Goal: Task Accomplishment & Management: Use online tool/utility

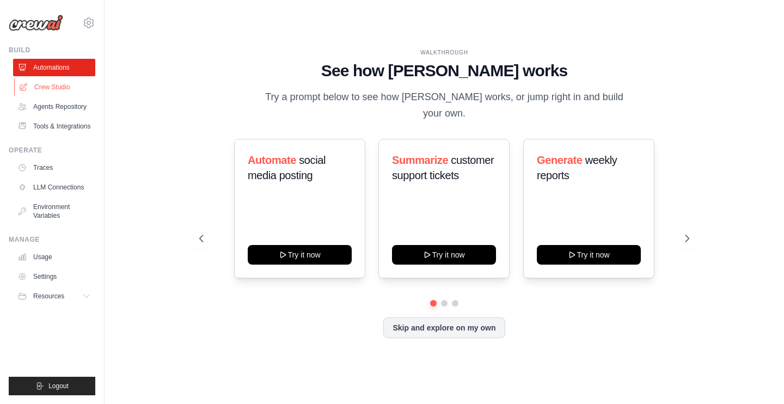
click at [59, 94] on link "Crew Studio" at bounding box center [55, 86] width 82 height 17
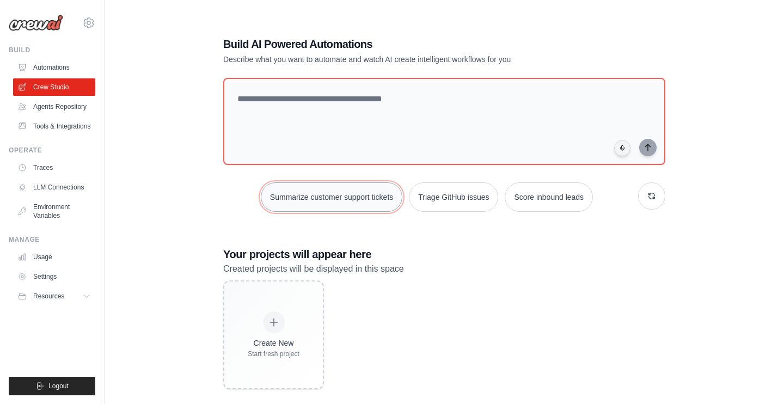
click at [358, 199] on button "Summarize customer support tickets" at bounding box center [332, 196] width 142 height 29
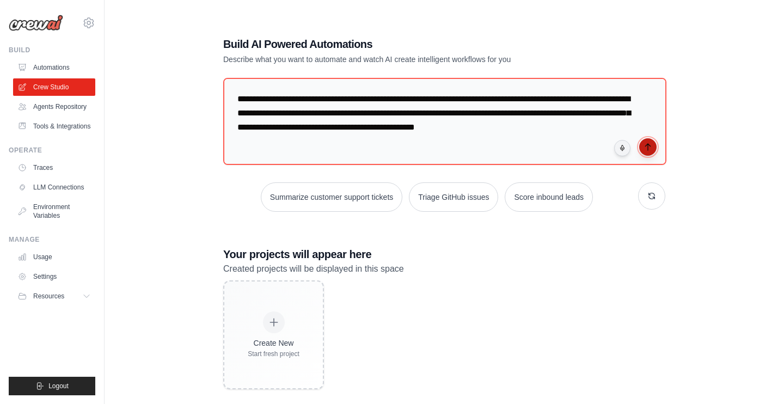
click at [649, 149] on icon "submit" at bounding box center [647, 147] width 9 height 9
click at [57, 106] on link "Agents Repository" at bounding box center [55, 106] width 82 height 17
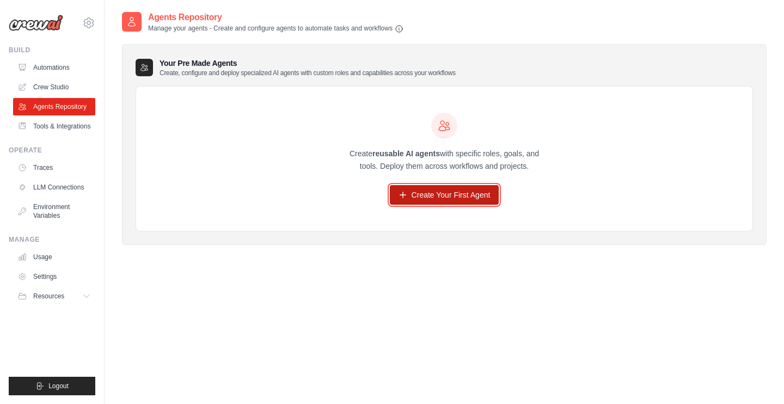
click at [433, 201] on link "Create Your First Agent" at bounding box center [444, 195] width 109 height 20
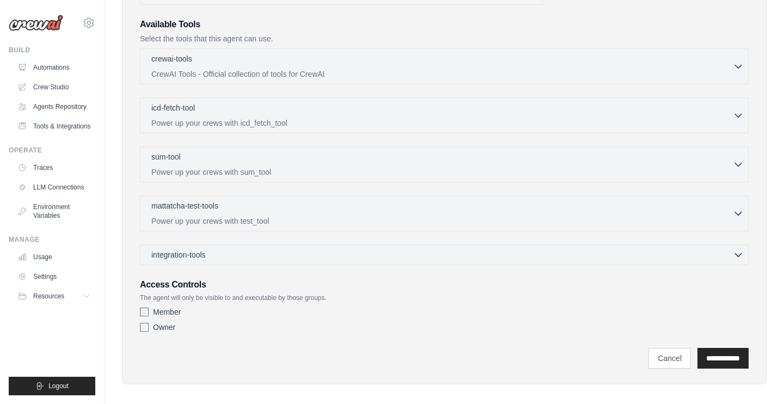
scroll to position [263, 0]
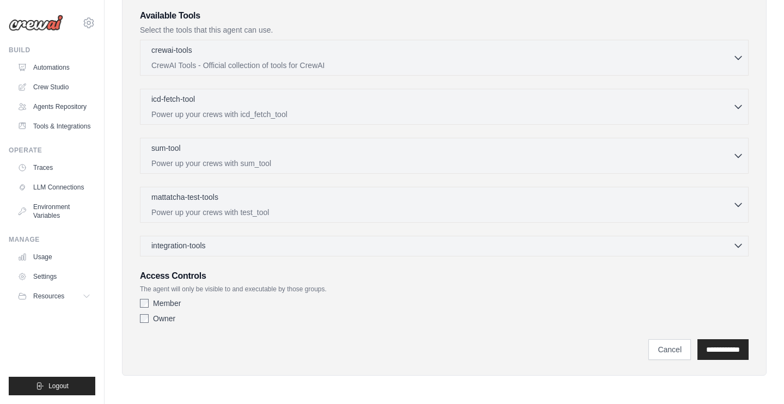
click at [402, 245] on div "integration-tools 0 selected" at bounding box center [447, 245] width 592 height 11
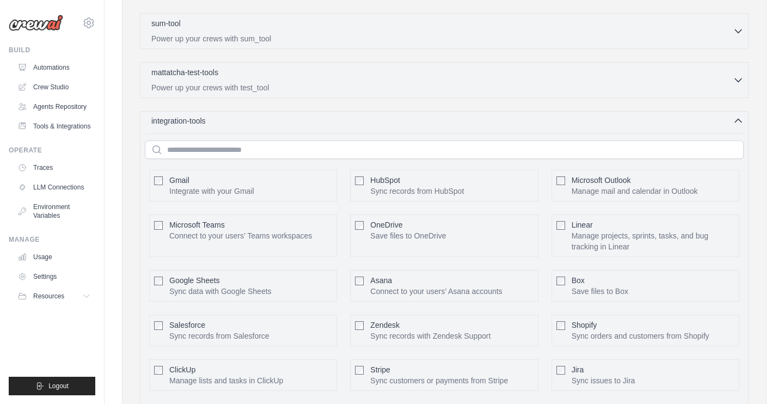
scroll to position [388, 0]
click at [137, 176] on div "Role Goal Backstory Advanced Configuration They can also be set in the code. Le…" at bounding box center [444, 124] width 617 height 852
click at [321, 183] on button "Configure" at bounding box center [313, 184] width 38 height 14
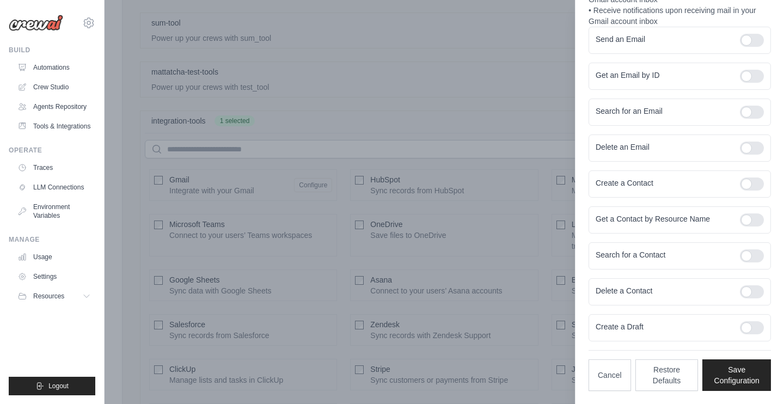
scroll to position [0, 0]
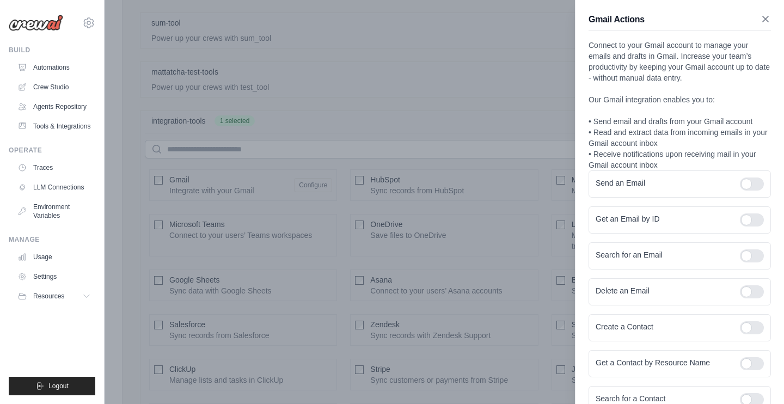
click at [764, 21] on icon "button" at bounding box center [765, 19] width 11 height 11
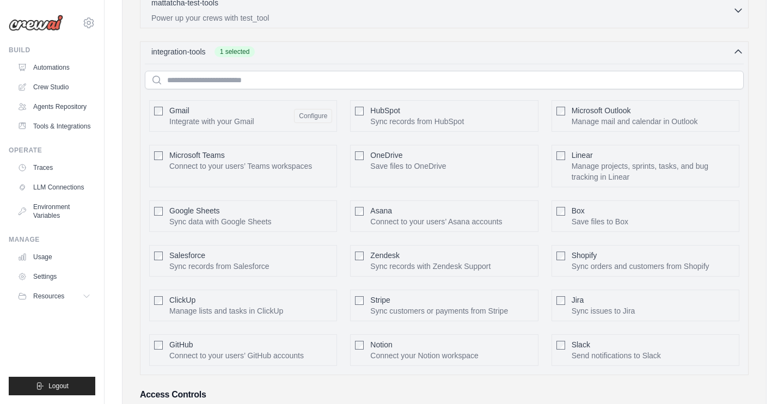
scroll to position [576, 0]
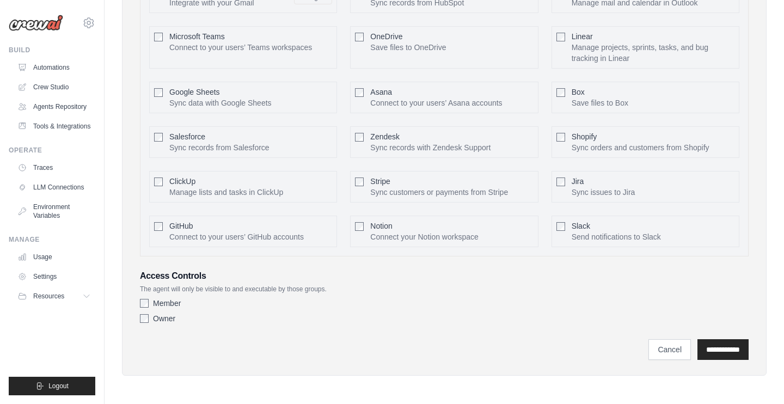
click at [650, 354] on link "Cancel" at bounding box center [669, 349] width 42 height 21
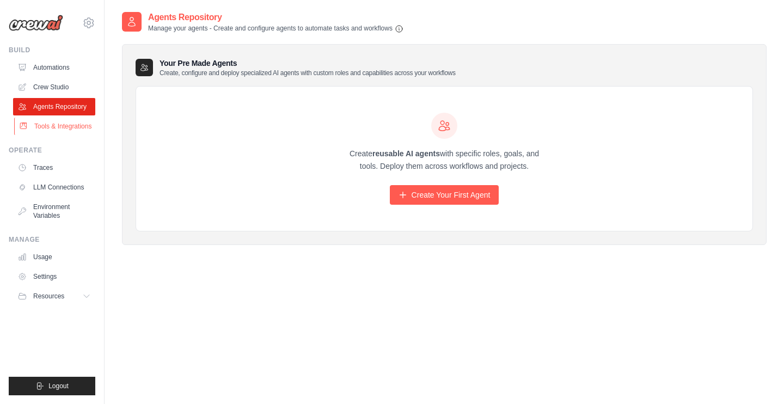
click at [63, 127] on link "Tools & Integrations" at bounding box center [55, 126] width 82 height 17
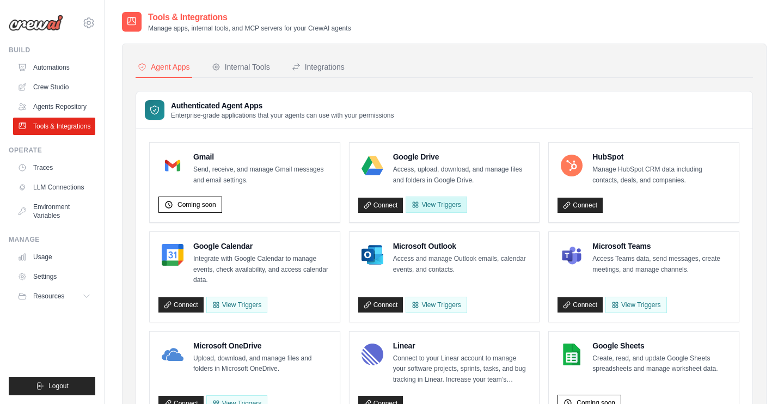
click at [434, 201] on button "View Triggers" at bounding box center [436, 205] width 61 height 16
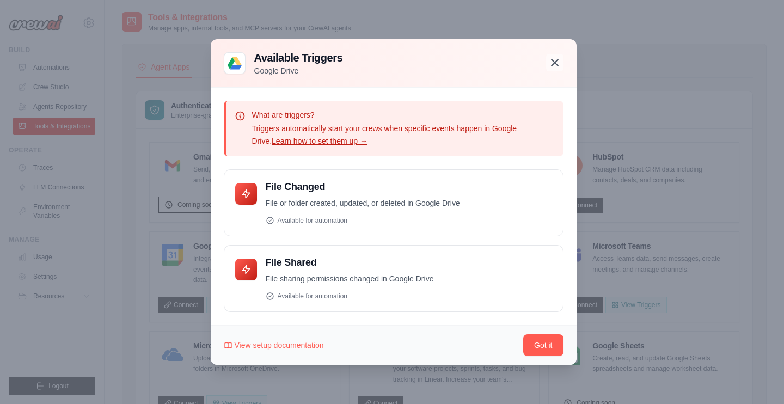
click at [546, 63] on button "button" at bounding box center [554, 62] width 17 height 17
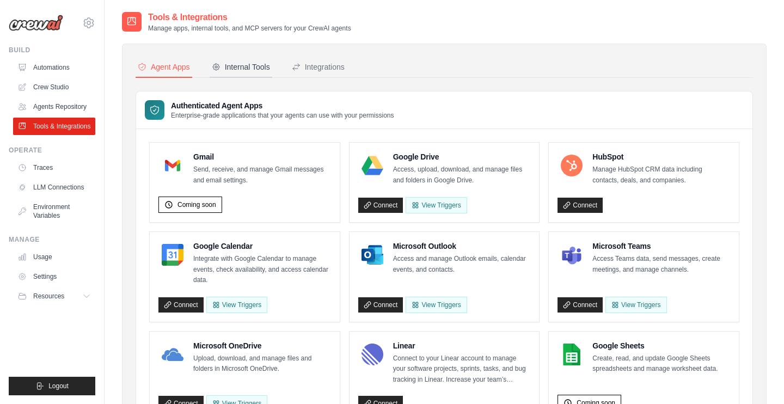
click at [244, 65] on div "Internal Tools" at bounding box center [241, 67] width 58 height 11
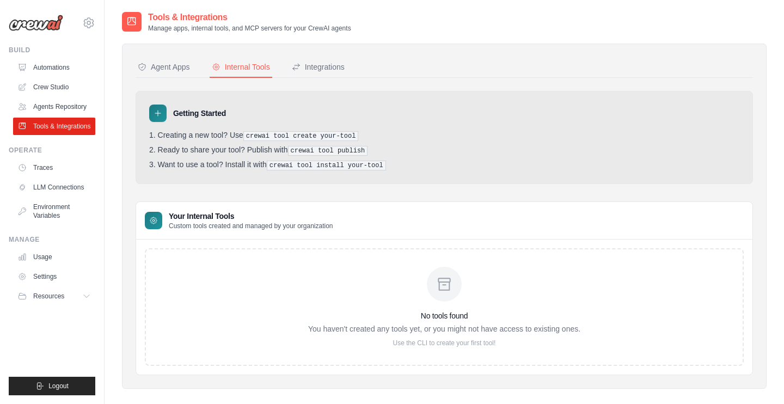
click at [332, 48] on div "Agent Apps Internal Tools Integrations Authenticated Agent Apps Enterprise-grad…" at bounding box center [444, 216] width 645 height 345
click at [335, 69] on div "Integrations" at bounding box center [318, 67] width 53 height 11
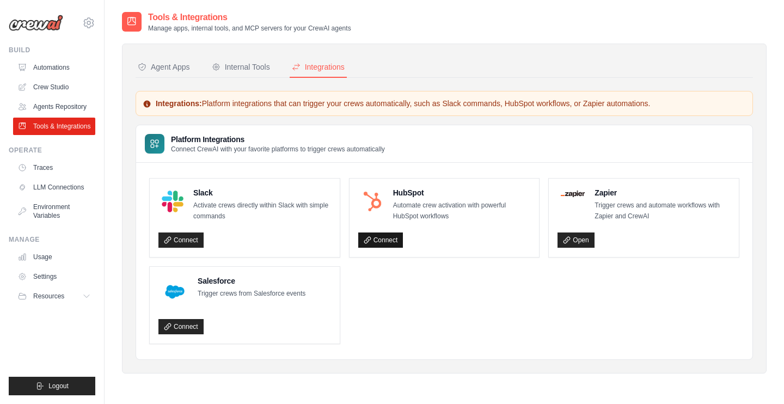
click at [384, 245] on link "Connect" at bounding box center [380, 239] width 45 height 15
click at [48, 176] on link "Traces" at bounding box center [55, 167] width 82 height 17
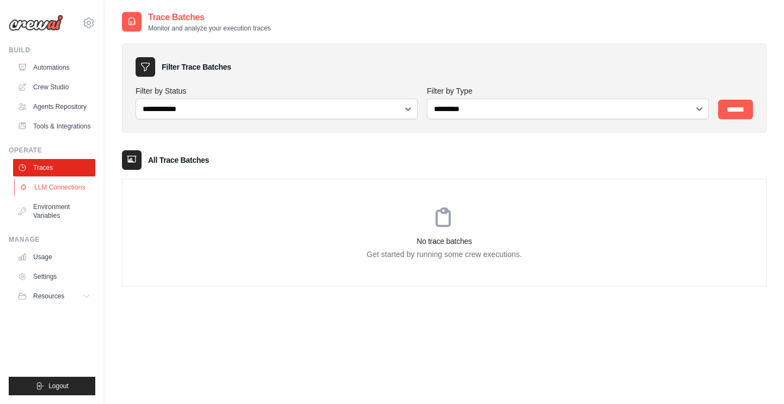
click at [60, 189] on link "LLM Connections" at bounding box center [55, 187] width 82 height 17
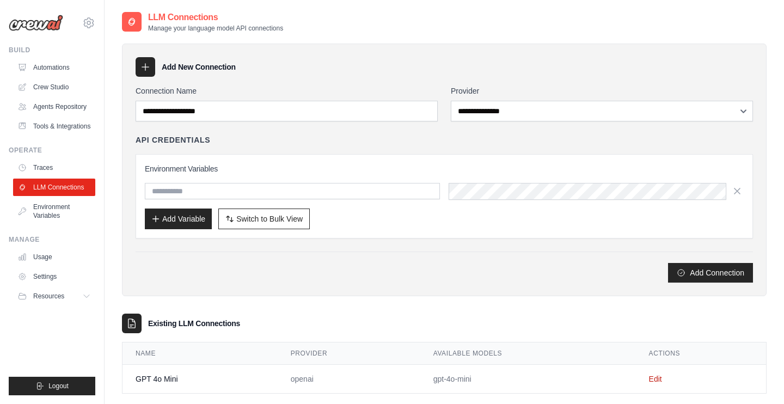
scroll to position [22, 0]
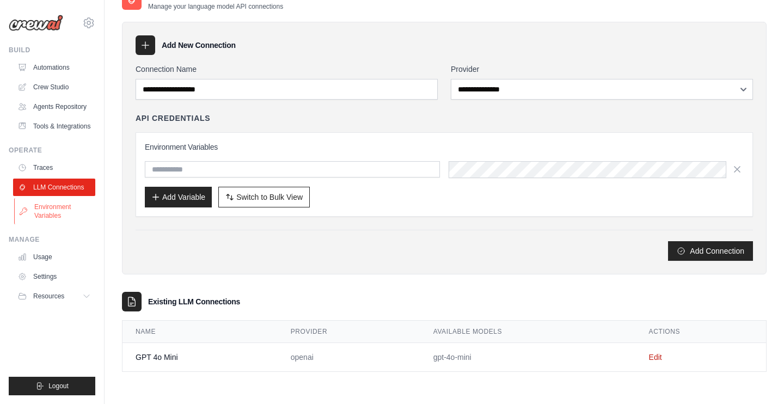
click at [46, 224] on link "Environment Variables" at bounding box center [55, 211] width 82 height 26
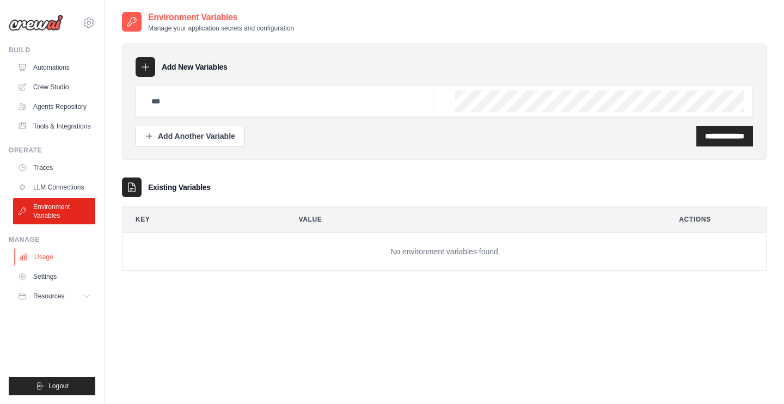
click at [58, 266] on link "Usage" at bounding box center [55, 256] width 82 height 17
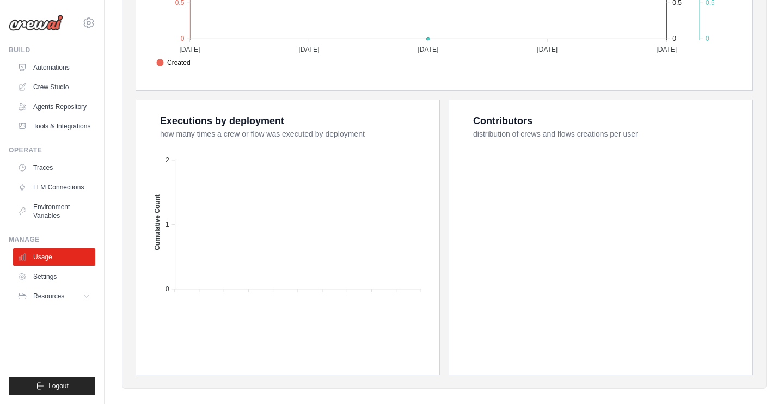
scroll to position [385, 0]
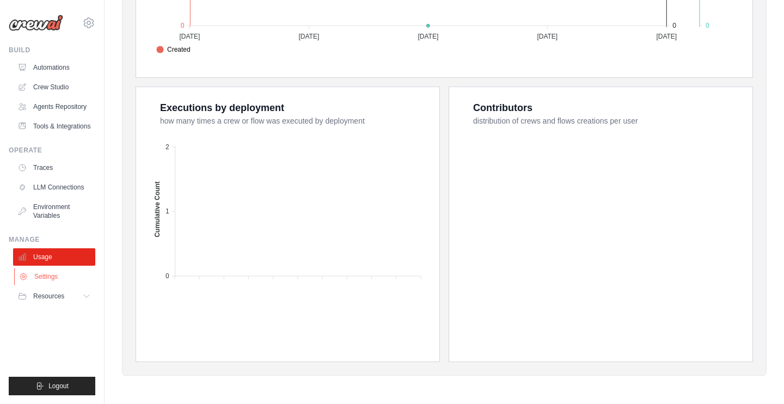
click at [59, 285] on link "Settings" at bounding box center [55, 276] width 82 height 17
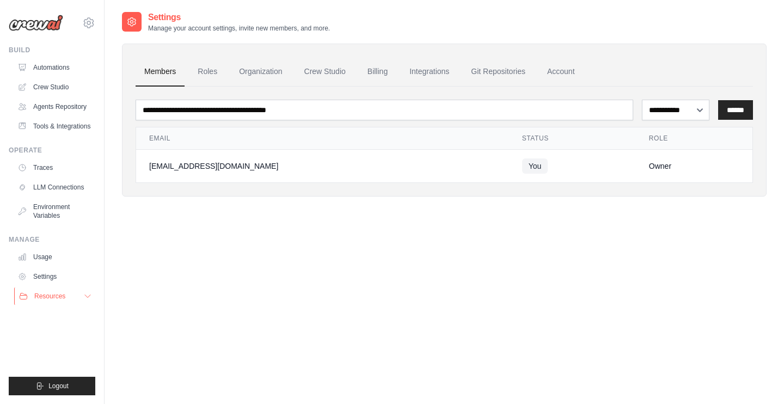
click at [52, 300] on span "Resources" at bounding box center [49, 296] width 31 height 9
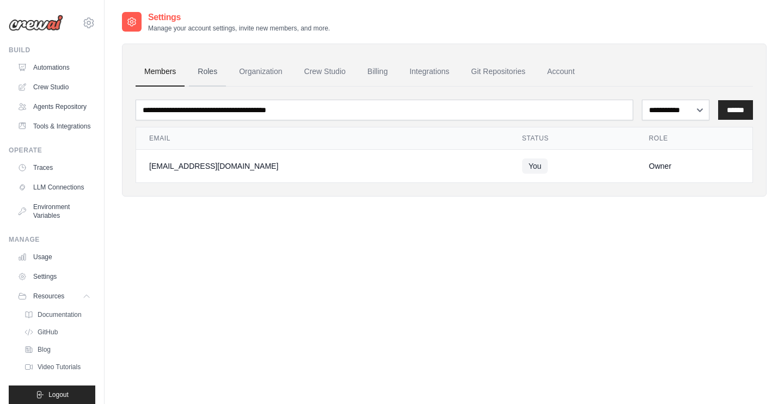
click at [206, 82] on link "Roles" at bounding box center [207, 71] width 37 height 29
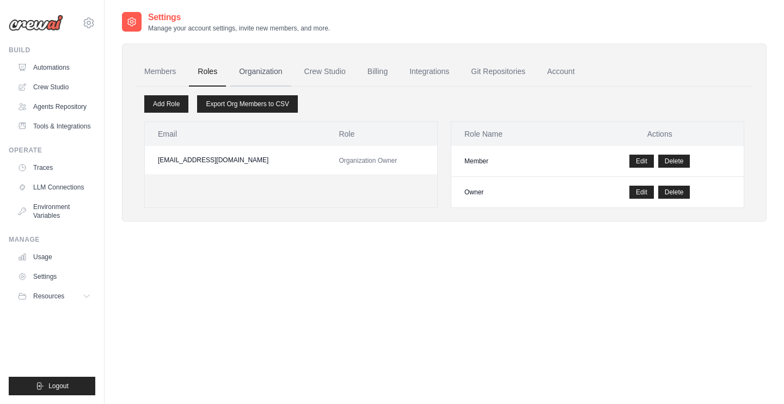
click at [283, 79] on link "Organization" at bounding box center [260, 71] width 60 height 29
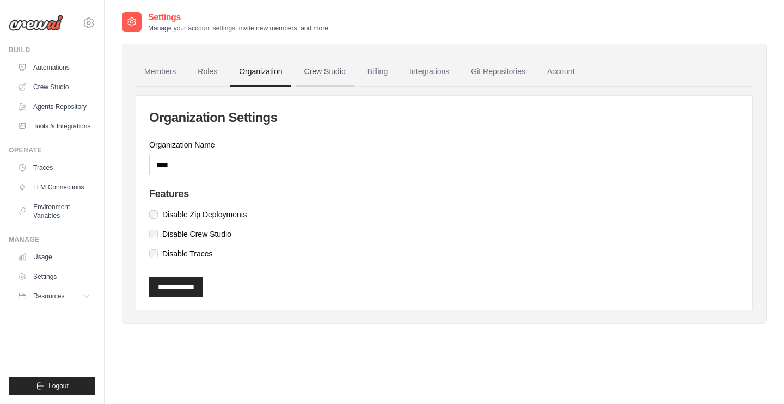
click at [330, 71] on link "Crew Studio" at bounding box center [325, 71] width 59 height 29
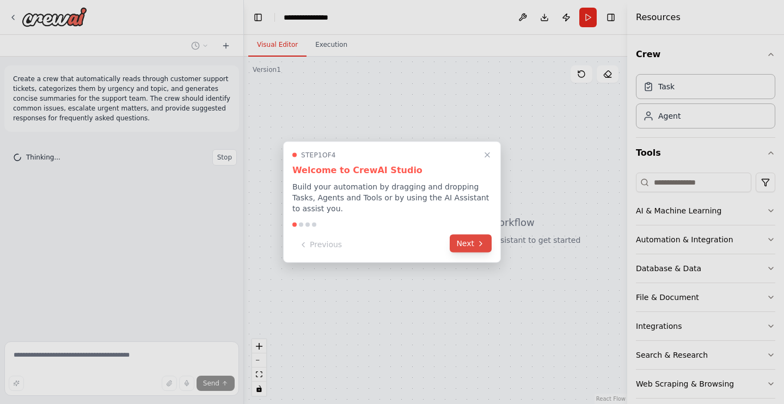
click at [474, 244] on button "Next" at bounding box center [471, 244] width 42 height 18
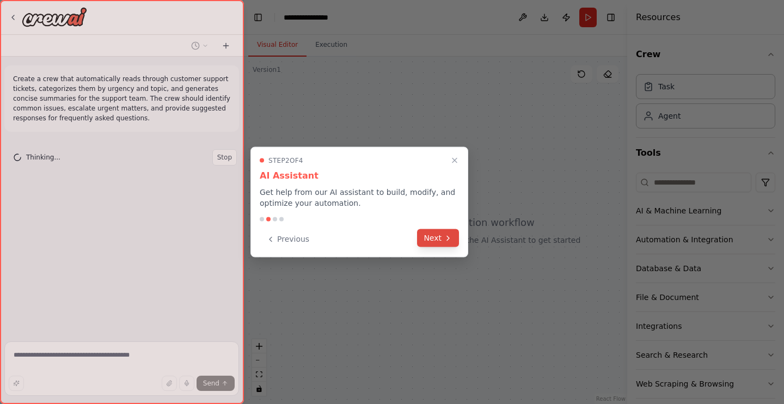
click at [441, 237] on button "Next" at bounding box center [438, 238] width 42 height 18
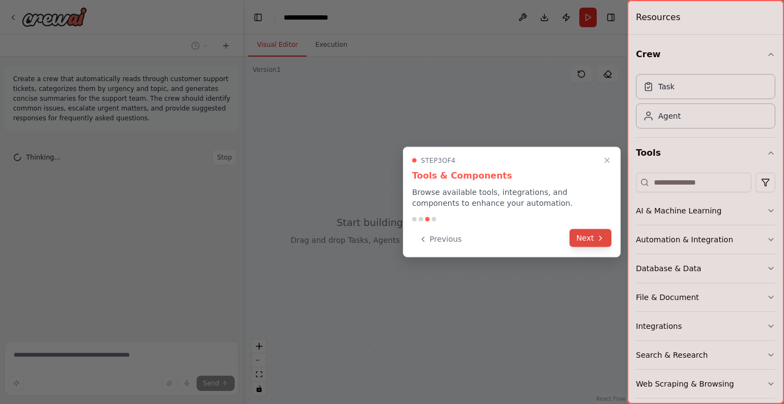
click at [590, 240] on button "Next" at bounding box center [590, 238] width 42 height 18
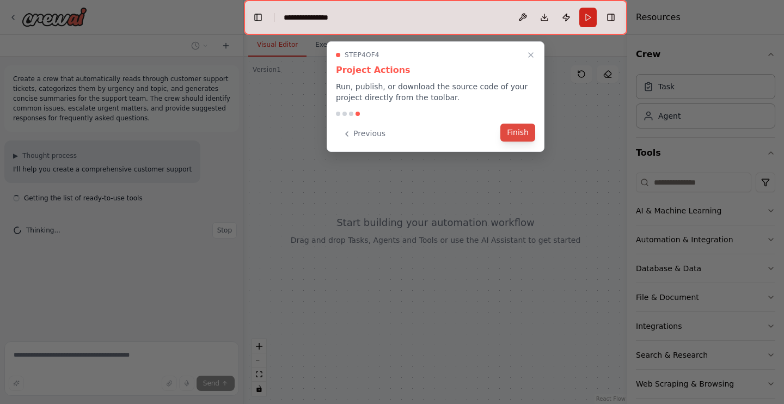
click at [514, 125] on button "Finish" at bounding box center [517, 133] width 35 height 18
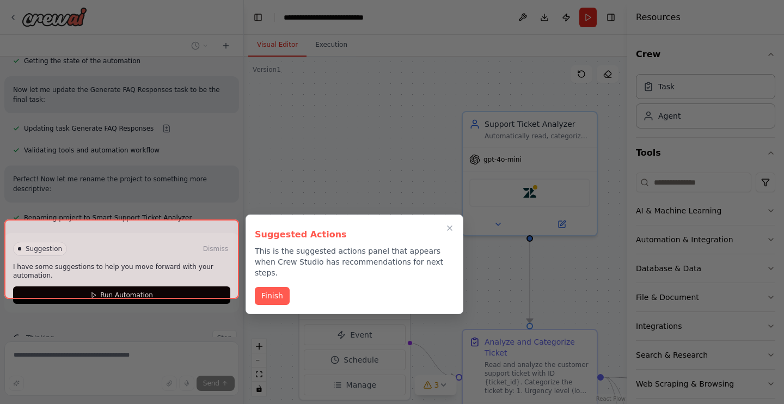
scroll to position [821, 0]
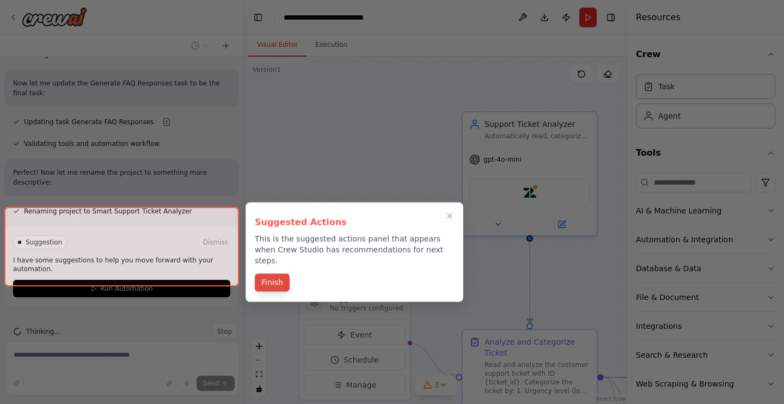
click at [276, 274] on button "Finish" at bounding box center [272, 283] width 35 height 18
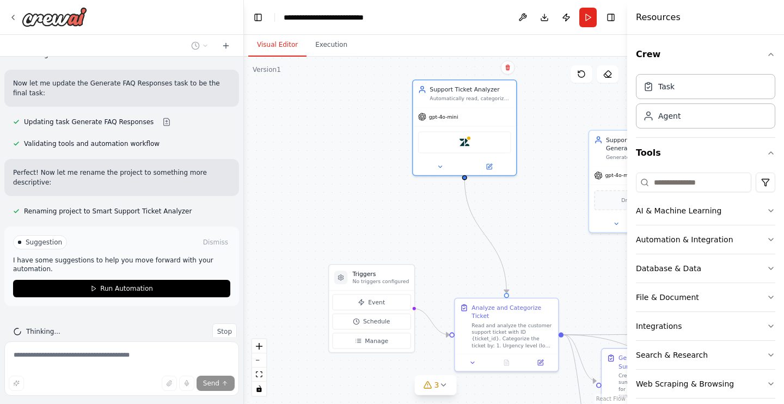
drag, startPoint x: 457, startPoint y: 225, endPoint x: 416, endPoint y: 170, distance: 68.9
click at [416, 170] on div ".deletable-edge-delete-btn { width: 20px; height: 20px; border: 0px solid #ffff…" at bounding box center [435, 230] width 383 height 347
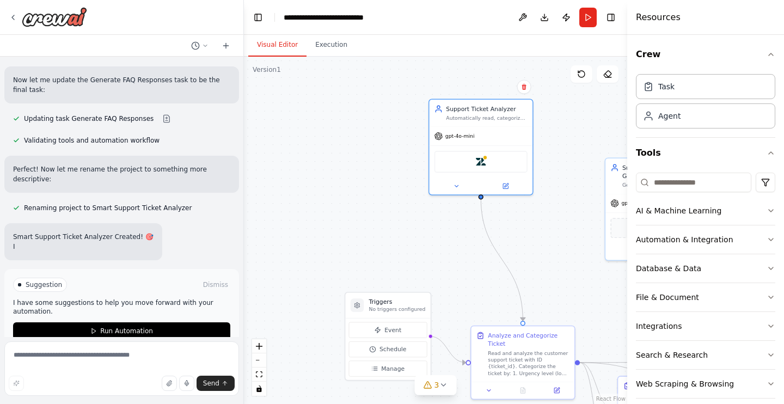
drag, startPoint x: 415, startPoint y: 171, endPoint x: 438, endPoint y: 217, distance: 51.4
click at [438, 217] on div ".deletable-edge-delete-btn { width: 20px; height: 20px; border: 0px solid #ffff…" at bounding box center [435, 230] width 383 height 347
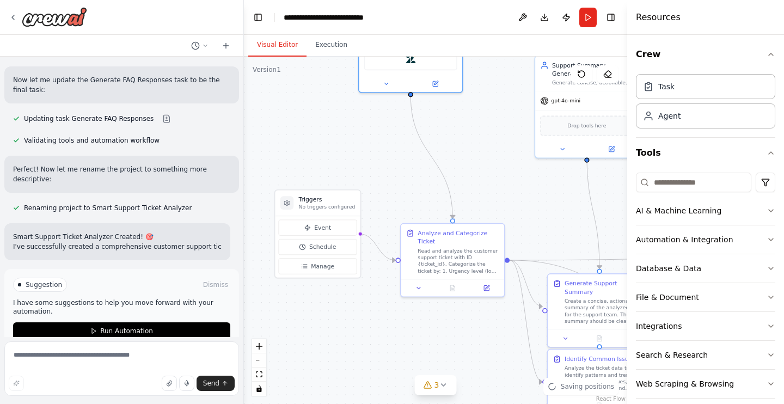
drag, startPoint x: 426, startPoint y: 252, endPoint x: 340, endPoint y: 116, distance: 160.5
click at [341, 117] on div ".deletable-edge-delete-btn { width: 20px; height: 20px; border: 0px solid #ffff…" at bounding box center [435, 230] width 383 height 347
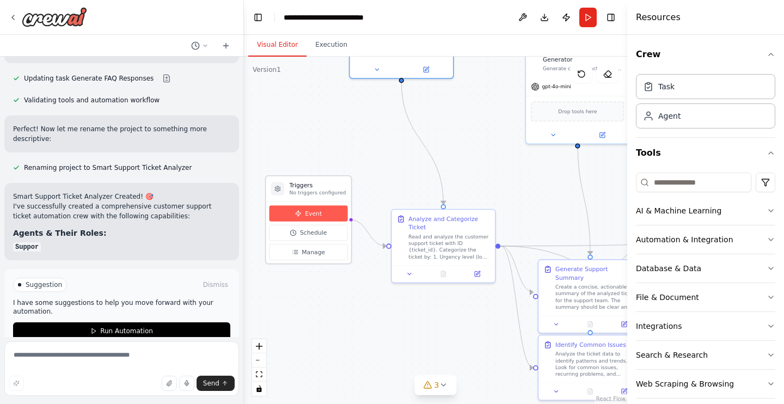
click at [312, 211] on span "Event" at bounding box center [313, 213] width 17 height 8
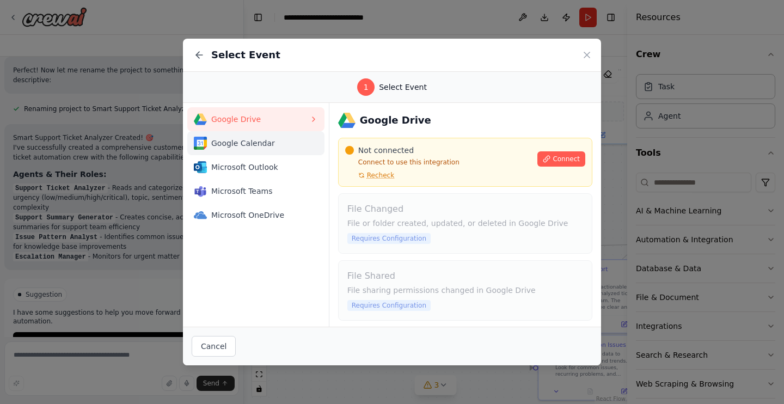
click at [274, 143] on span "Google Calendar" at bounding box center [260, 143] width 98 height 11
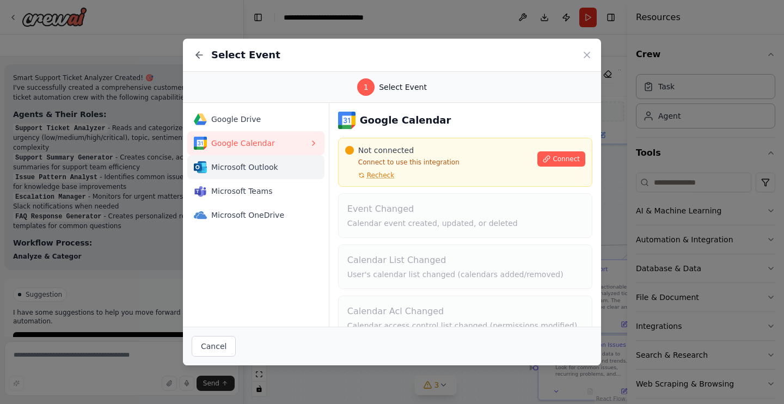
click at [280, 164] on span "Microsoft Outlook" at bounding box center [260, 167] width 98 height 11
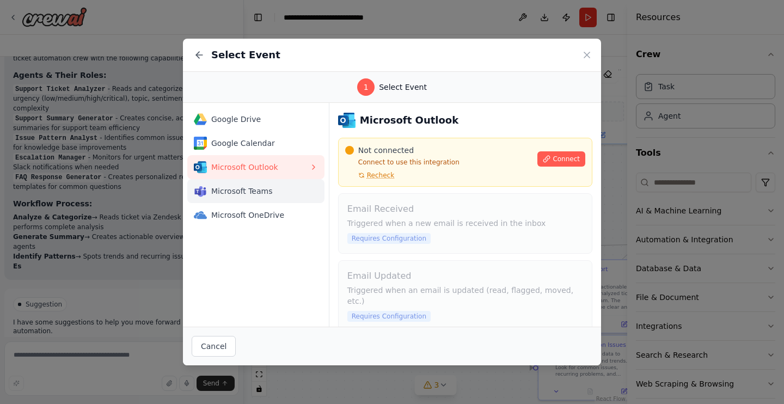
click at [279, 190] on span "Microsoft Teams" at bounding box center [260, 191] width 98 height 11
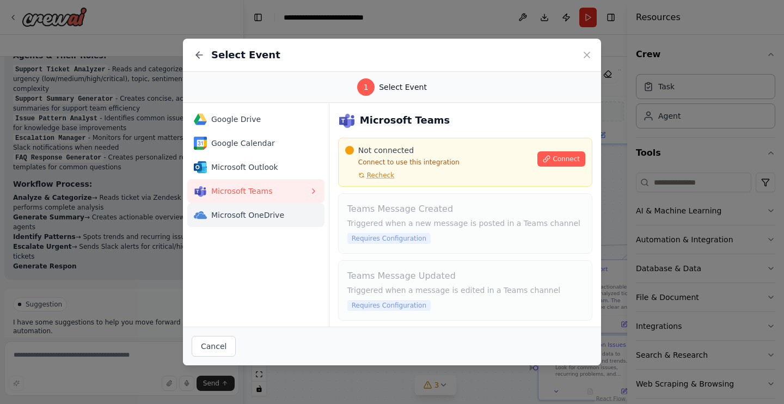
click at [287, 211] on span "Microsoft OneDrive" at bounding box center [260, 215] width 98 height 11
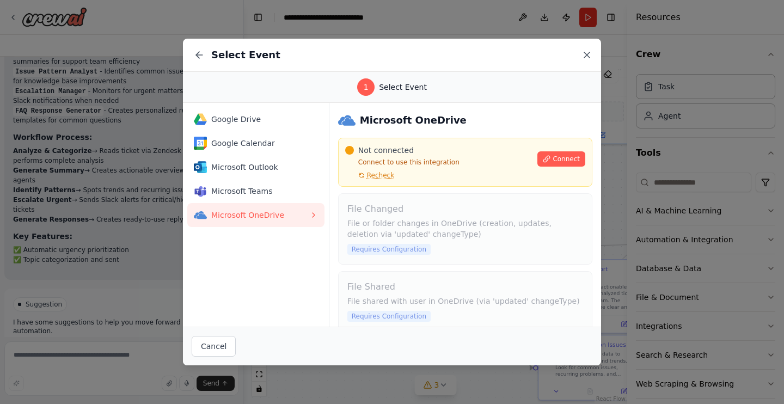
click at [587, 55] on icon at bounding box center [586, 54] width 5 height 5
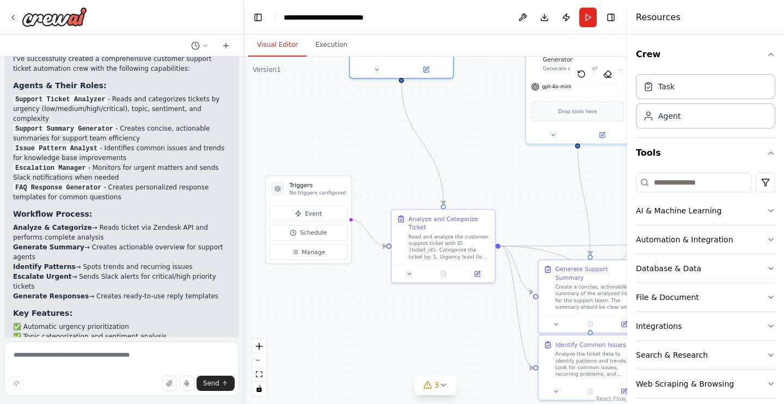
scroll to position [1003, 0]
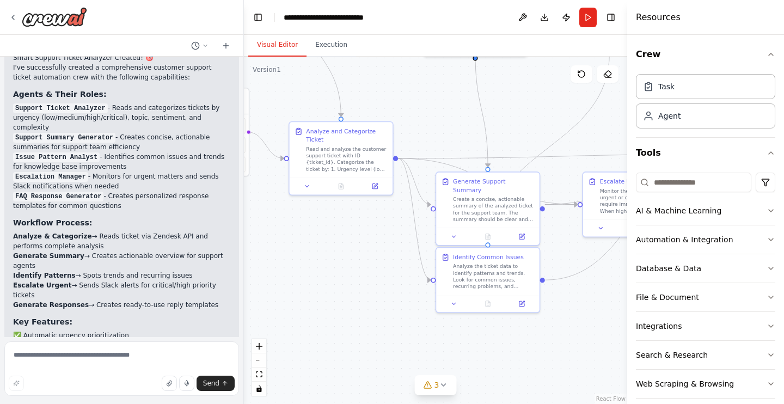
drag, startPoint x: 445, startPoint y: 359, endPoint x: 342, endPoint y: 272, distance: 134.4
click at [342, 272] on div ".deletable-edge-delete-btn { width: 20px; height: 20px; border: 0px solid #ffff…" at bounding box center [435, 230] width 383 height 347
click at [730, 209] on button "AI & Machine Learning" at bounding box center [705, 211] width 139 height 28
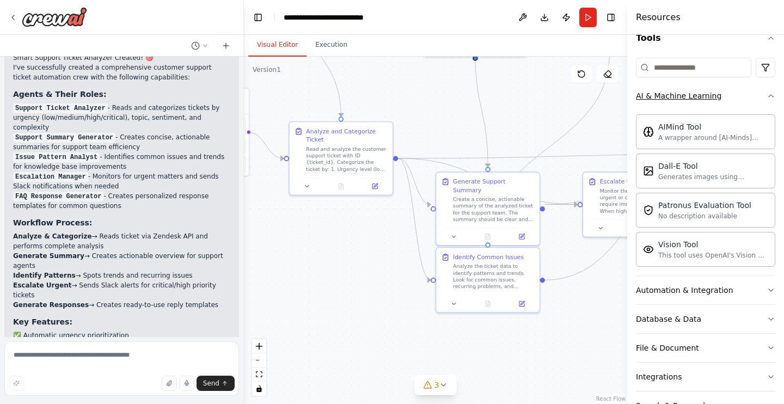
scroll to position [206, 0]
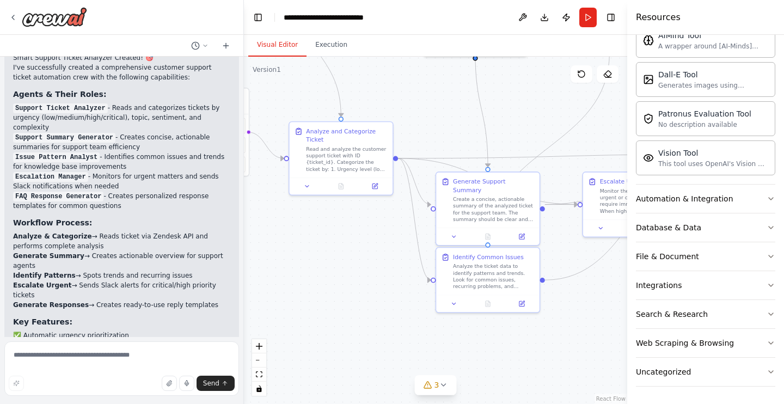
click at [730, 209] on button "Automation & Integration" at bounding box center [705, 199] width 139 height 28
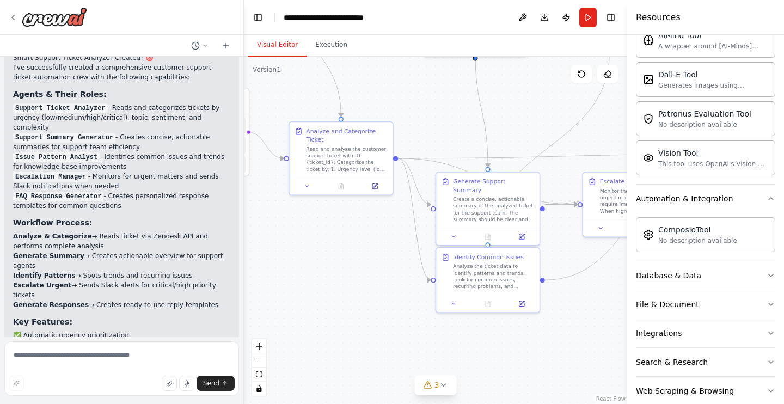
click at [713, 275] on button "Database & Data" at bounding box center [705, 275] width 139 height 28
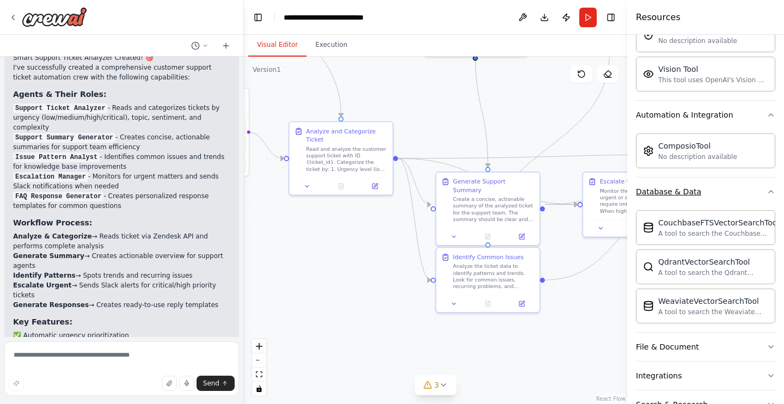
scroll to position [380, 0]
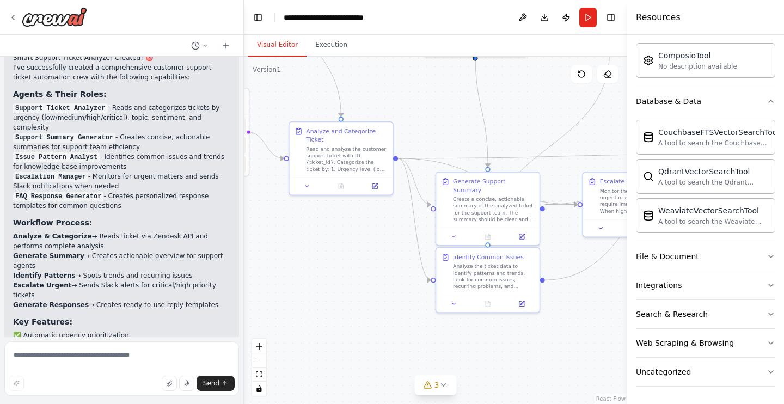
click at [713, 251] on button "File & Document" at bounding box center [705, 256] width 139 height 28
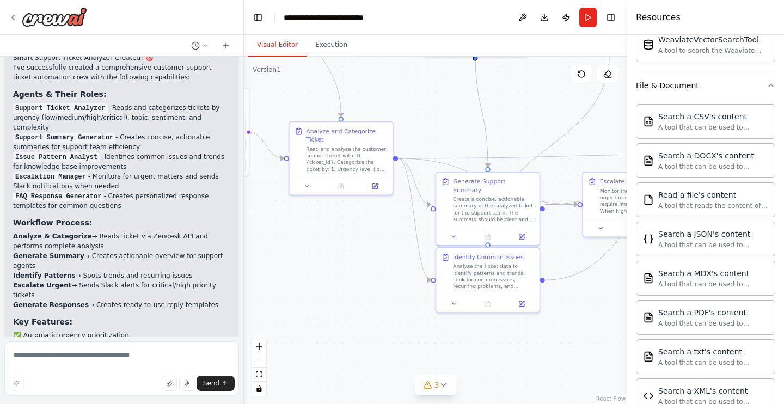
scroll to position [703, 0]
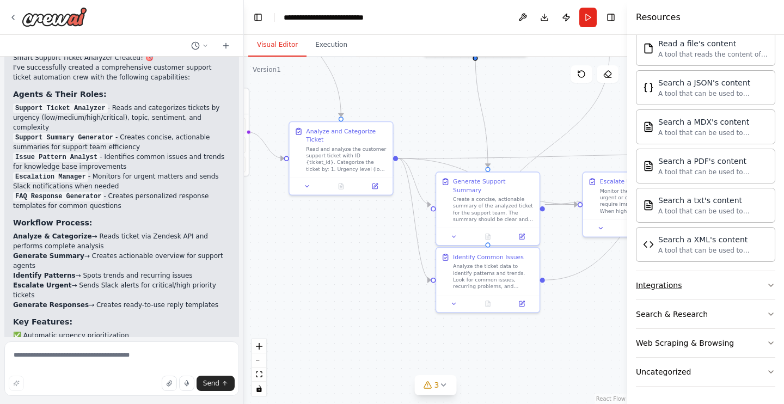
click at [701, 293] on button "Integrations" at bounding box center [705, 285] width 139 height 28
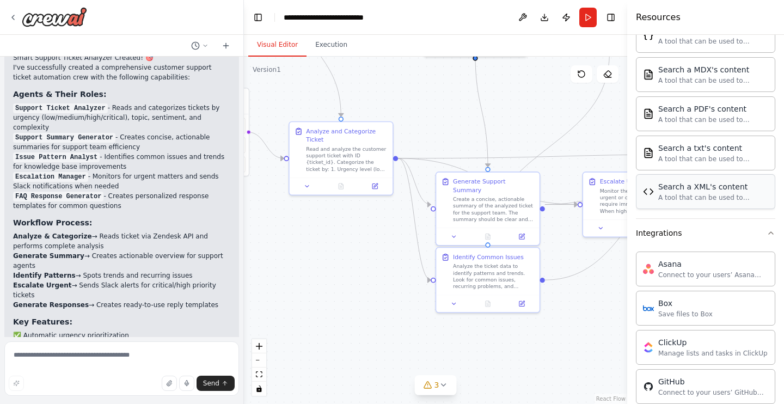
scroll to position [780, 0]
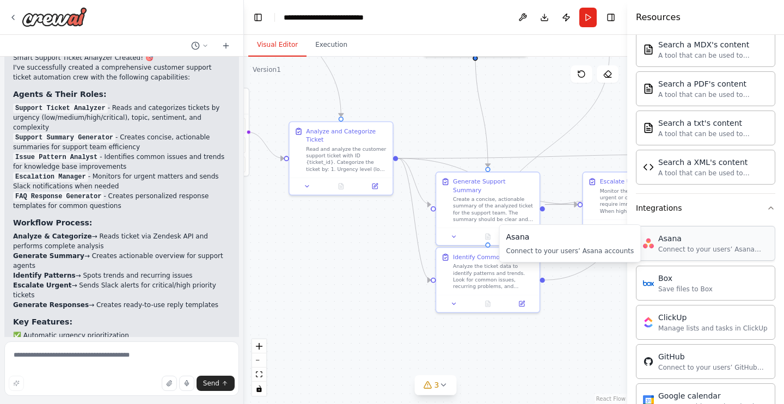
click at [698, 252] on div "Connect to your users’ Asana accounts" at bounding box center [713, 249] width 110 height 9
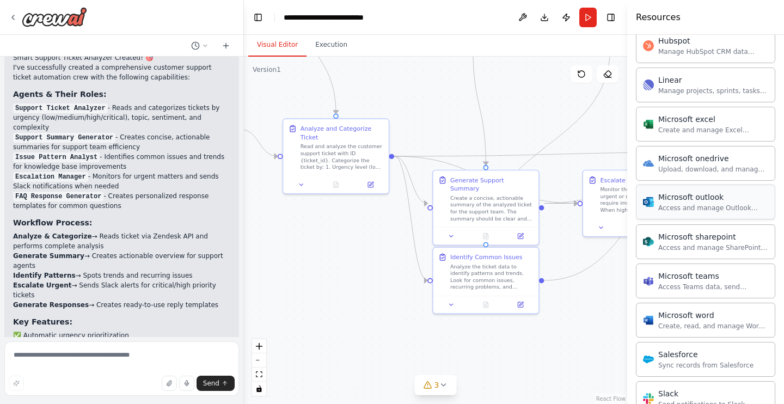
scroll to position [1164, 0]
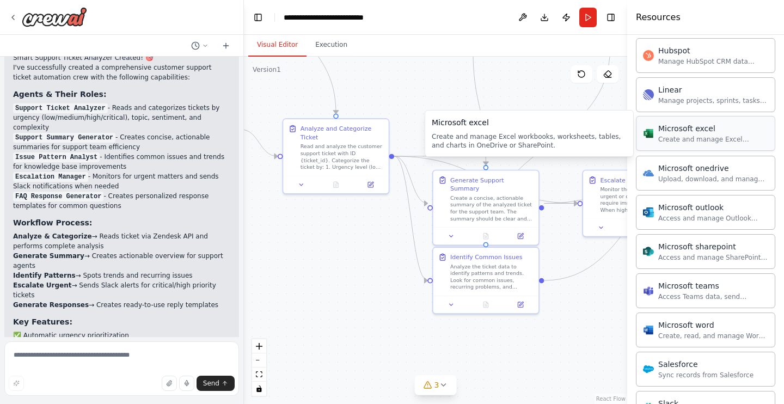
click at [660, 130] on div "Microsoft excel" at bounding box center [713, 128] width 110 height 11
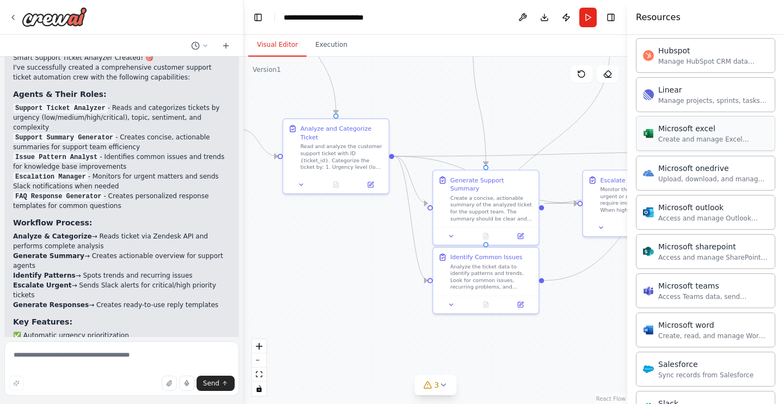
click at [694, 134] on div "Microsoft excel Create and manage Excel workbooks, worksheets, tables, and char…" at bounding box center [713, 133] width 110 height 21
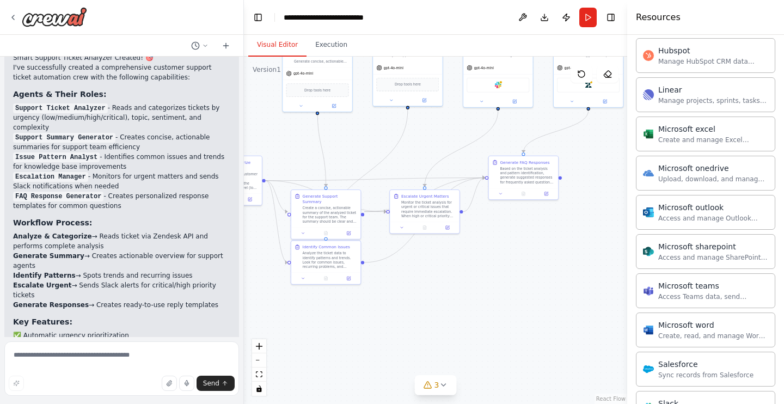
drag, startPoint x: 588, startPoint y: 131, endPoint x: 403, endPoint y: 138, distance: 184.7
click at [404, 138] on div ".deletable-edge-delete-btn { width: 20px; height: 20px; border: 0px solid #ffff…" at bounding box center [435, 230] width 383 height 347
click at [504, 85] on div "Slack" at bounding box center [497, 84] width 63 height 15
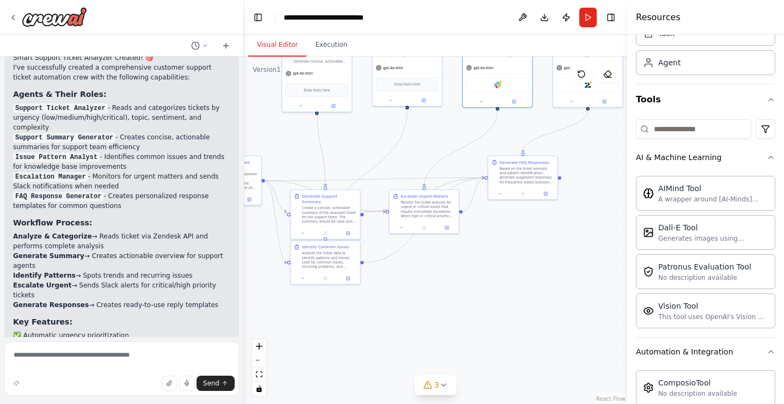
scroll to position [0, 0]
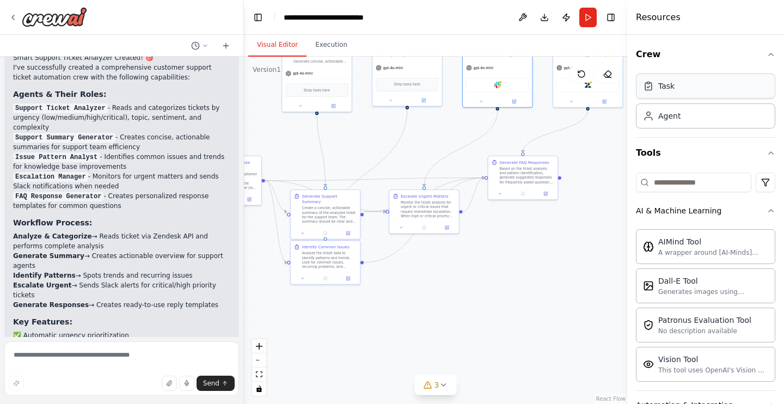
click at [692, 81] on div "Task" at bounding box center [705, 85] width 139 height 25
click at [523, 172] on div "Based on the ticket analysis and pattern identification, generate suggested res…" at bounding box center [526, 174] width 55 height 18
click at [592, 163] on div "New Task" at bounding box center [590, 160] width 19 height 5
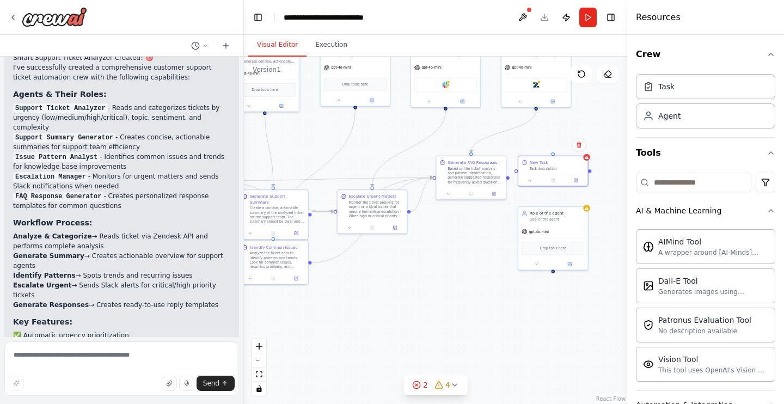
drag, startPoint x: 608, startPoint y: 198, endPoint x: 556, endPoint y: 198, distance: 51.7
click at [556, 198] on div ".deletable-edge-delete-btn { width: 20px; height: 20px; border: 0px solid #ffff…" at bounding box center [435, 230] width 383 height 347
click at [581, 142] on icon at bounding box center [579, 145] width 7 height 7
click at [547, 144] on button "Confirm" at bounding box center [548, 144] width 39 height 13
click at [566, 213] on div "Role of the agent" at bounding box center [557, 211] width 55 height 5
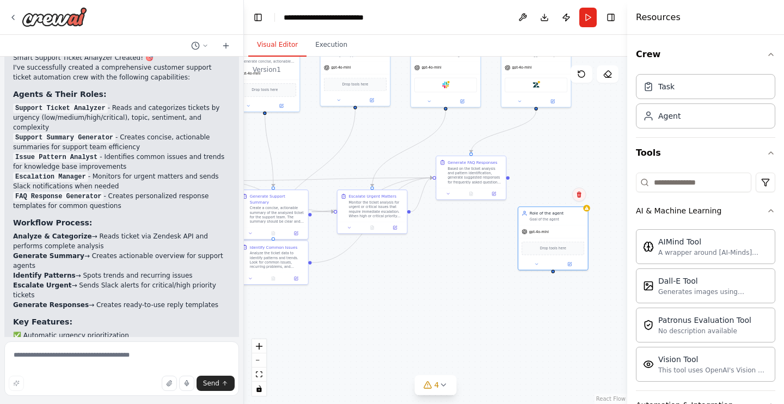
click at [579, 191] on icon at bounding box center [579, 194] width 7 height 7
click at [545, 191] on button "Confirm" at bounding box center [548, 194] width 39 height 13
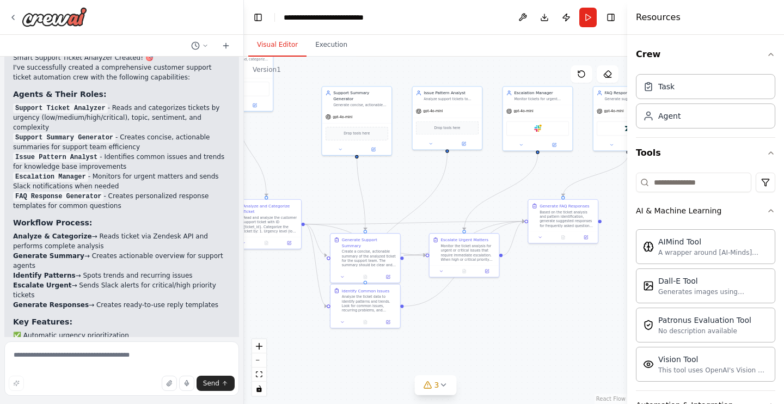
drag, startPoint x: 472, startPoint y: 231, endPoint x: 578, endPoint y: 277, distance: 114.6
click at [577, 277] on div ".deletable-edge-delete-btn { width: 20px; height: 20px; border: 0px solid #ffff…" at bounding box center [435, 230] width 383 height 347
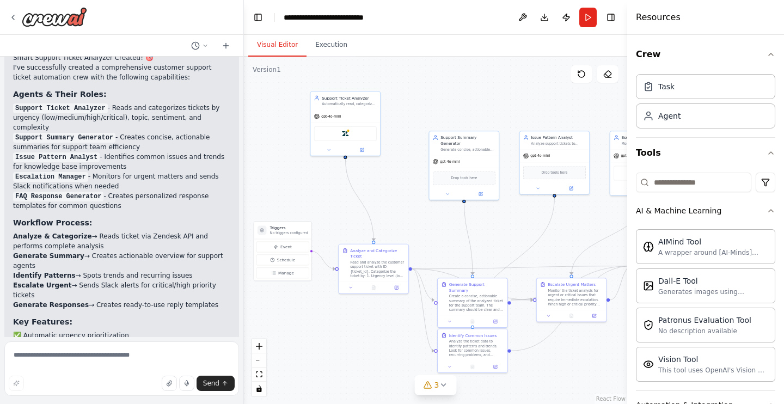
drag, startPoint x: 341, startPoint y: 199, endPoint x: 437, endPoint y: 241, distance: 104.6
click at [437, 241] on div ".deletable-edge-delete-btn { width: 20px; height: 20px; border: 0px solid #ffff…" at bounding box center [435, 230] width 383 height 347
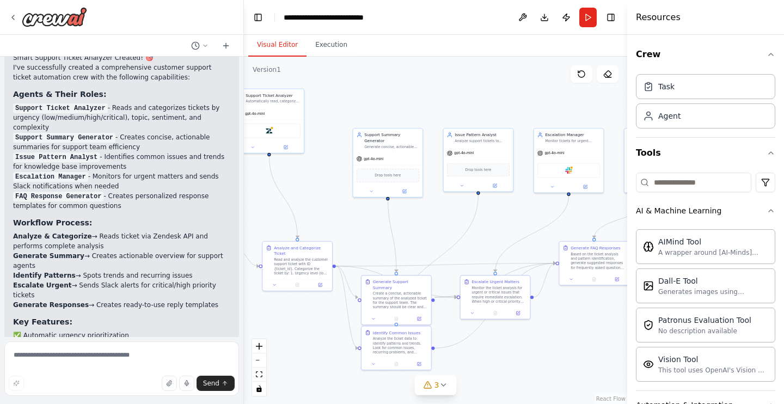
drag, startPoint x: 455, startPoint y: 235, endPoint x: 379, endPoint y: 232, distance: 76.3
click at [379, 232] on div ".deletable-edge-delete-btn { width: 20px; height: 20px; border: 0px solid #ffff…" at bounding box center [435, 230] width 383 height 347
click at [396, 173] on div "Drop tools here" at bounding box center [388, 175] width 63 height 14
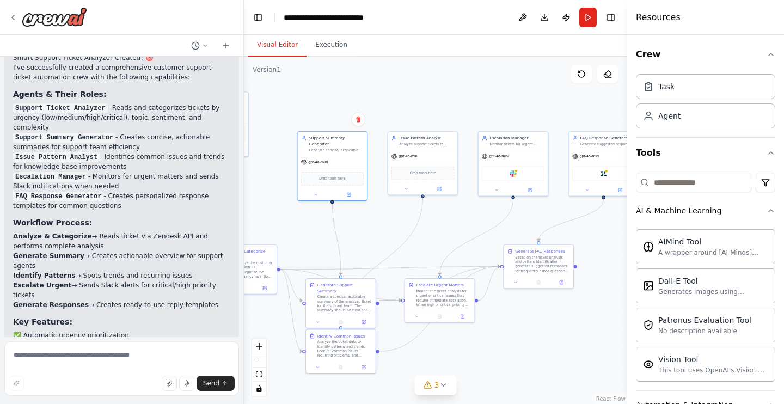
drag, startPoint x: 537, startPoint y: 207, endPoint x: 482, endPoint y: 210, distance: 55.6
click at [482, 210] on div ".deletable-edge-delete-btn { width: 20px; height: 20px; border: 0px solid #ffff…" at bounding box center [435, 230] width 383 height 347
click at [328, 37] on button "Execution" at bounding box center [331, 45] width 50 height 23
click at [294, 40] on button "Visual Editor" at bounding box center [277, 45] width 58 height 23
click at [524, 15] on button at bounding box center [522, 18] width 17 height 20
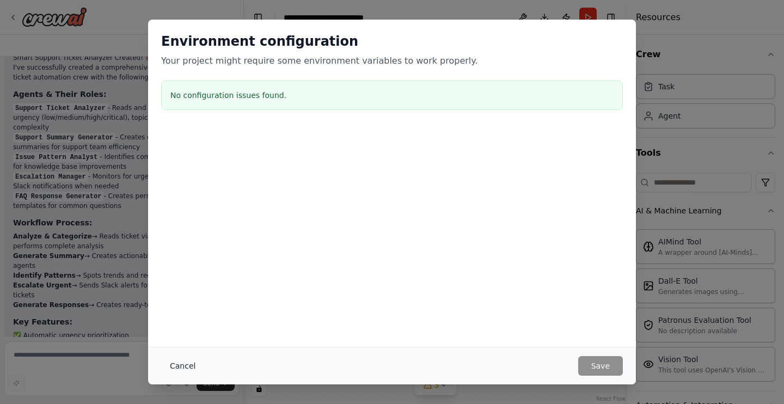
click at [186, 367] on button "Cancel" at bounding box center [182, 366] width 43 height 20
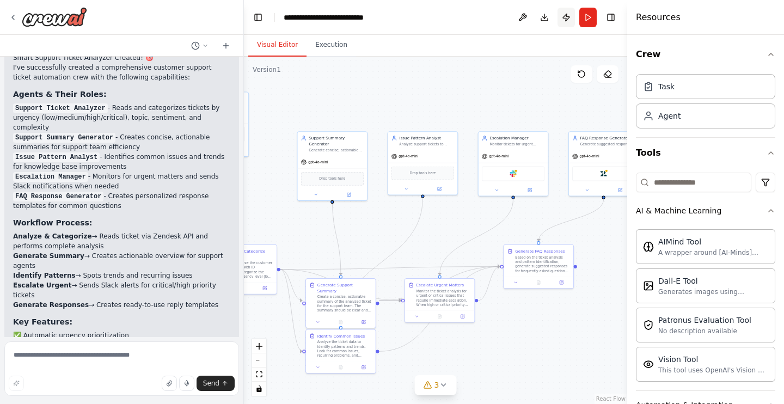
click at [567, 15] on button "Publish" at bounding box center [565, 18] width 17 height 20
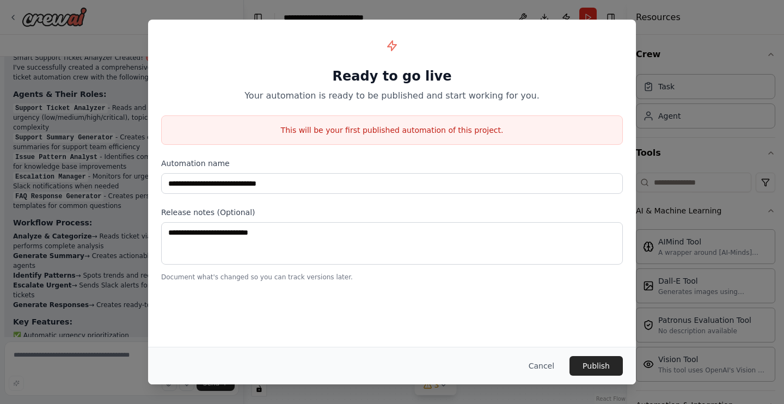
click at [542, 361] on button "Cancel" at bounding box center [541, 366] width 43 height 20
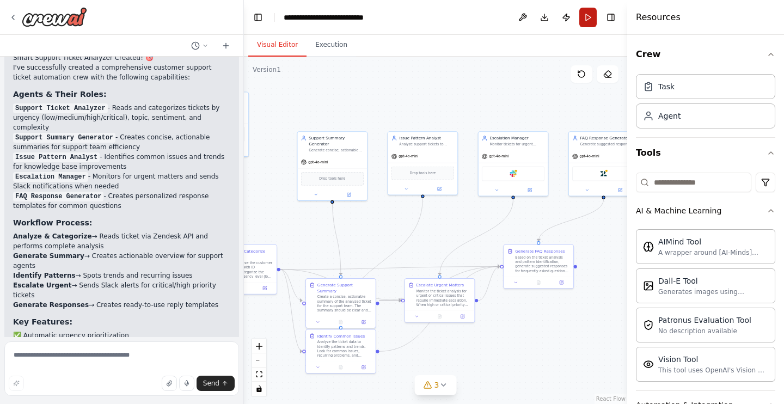
click at [585, 19] on button "Run" at bounding box center [587, 18] width 17 height 20
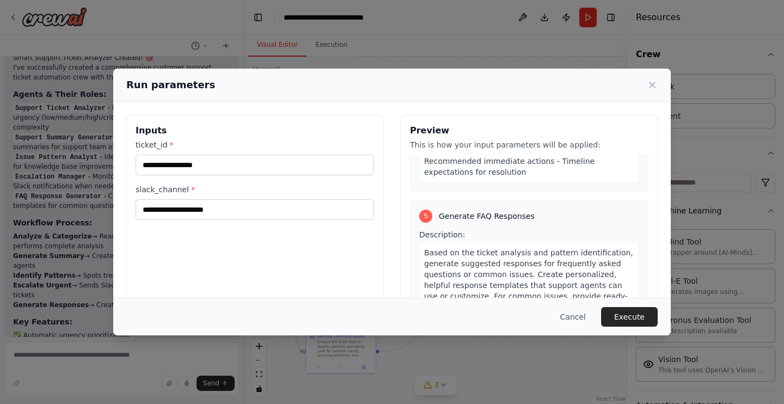
scroll to position [931, 0]
click at [652, 83] on icon at bounding box center [652, 84] width 11 height 11
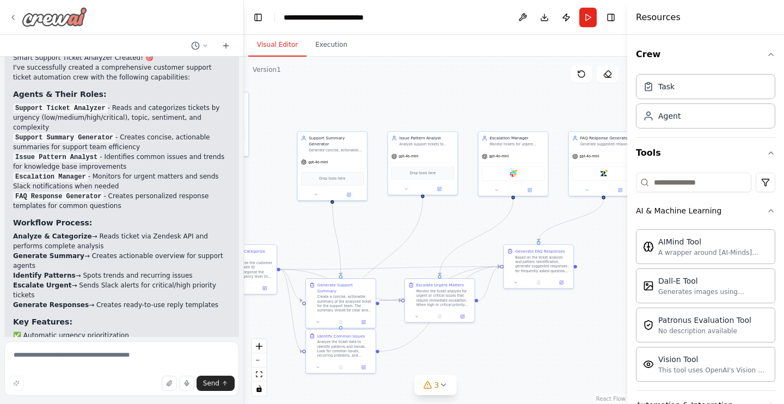
click at [13, 19] on icon at bounding box center [13, 17] width 9 height 9
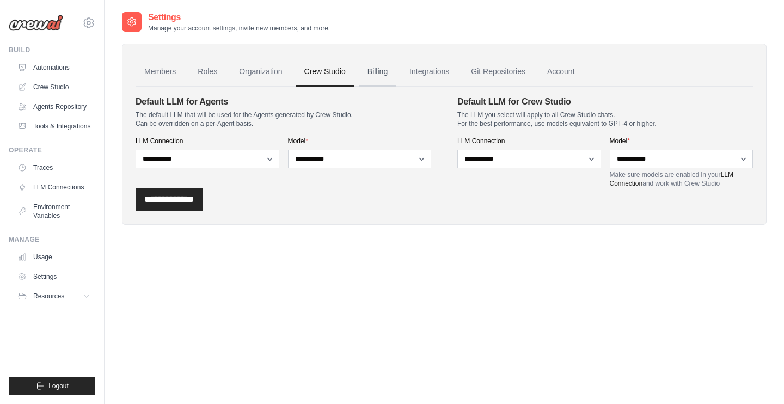
click at [383, 73] on link "Billing" at bounding box center [378, 71] width 38 height 29
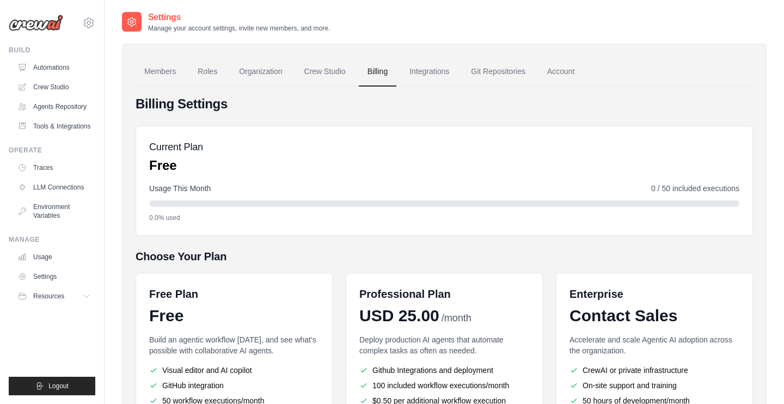
click at [446, 71] on link "Integrations" at bounding box center [429, 71] width 57 height 29
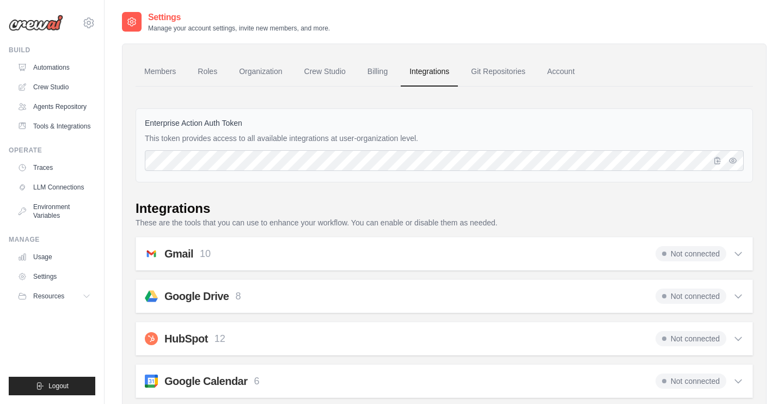
click at [411, 250] on div "Gmail 10 Not connected" at bounding box center [444, 253] width 599 height 15
